Goal: Information Seeking & Learning: Learn about a topic

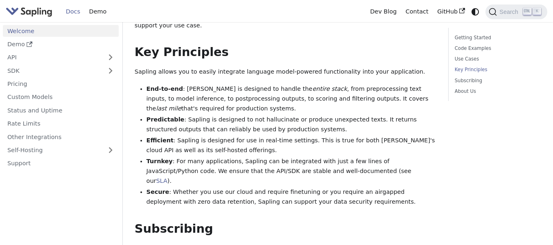
scroll to position [540, 0]
